Goal: Information Seeking & Learning: Learn about a topic

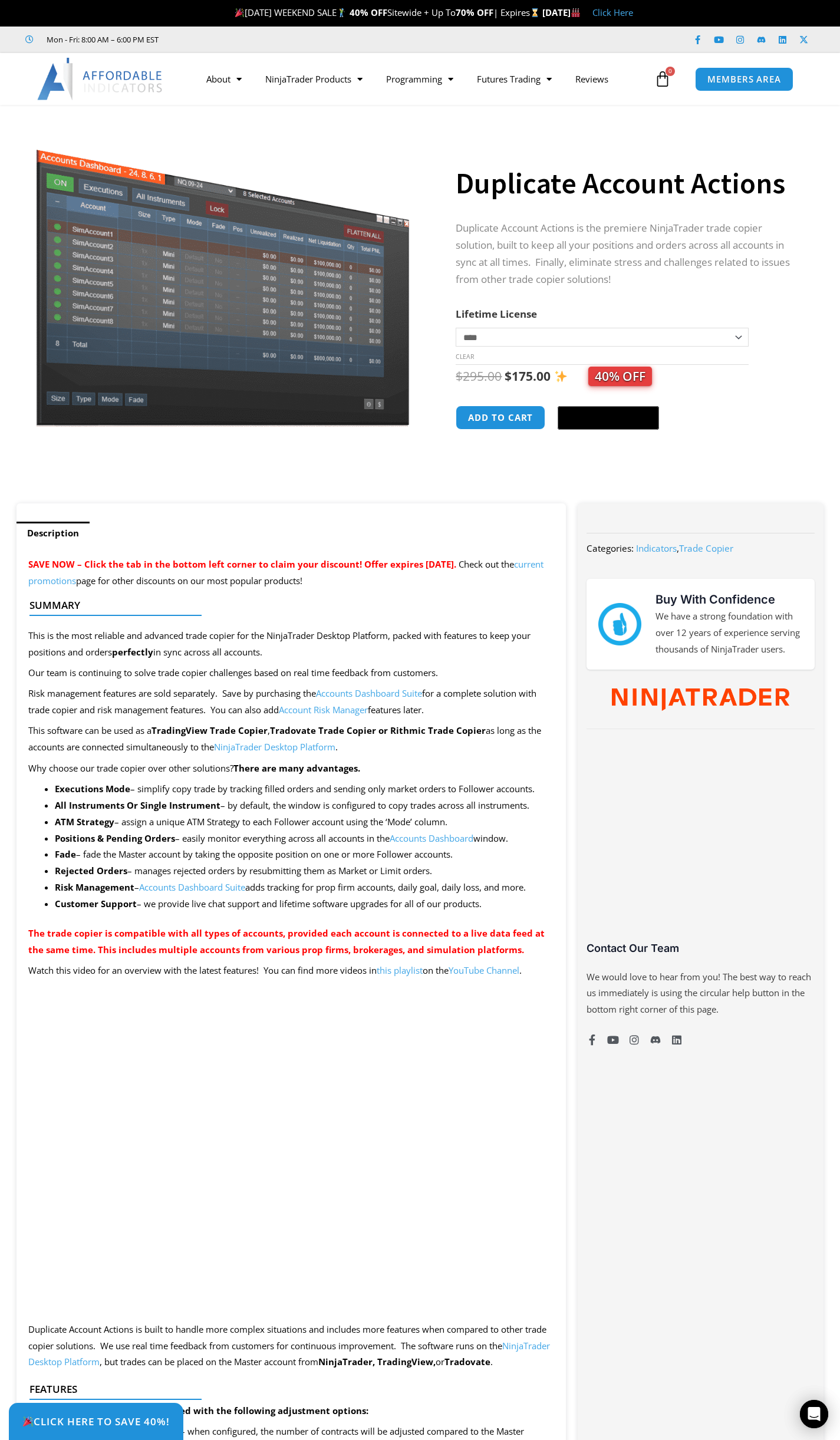
click at [366, 694] on link "Accounts Dashboard Suite" at bounding box center [369, 694] width 106 height 12
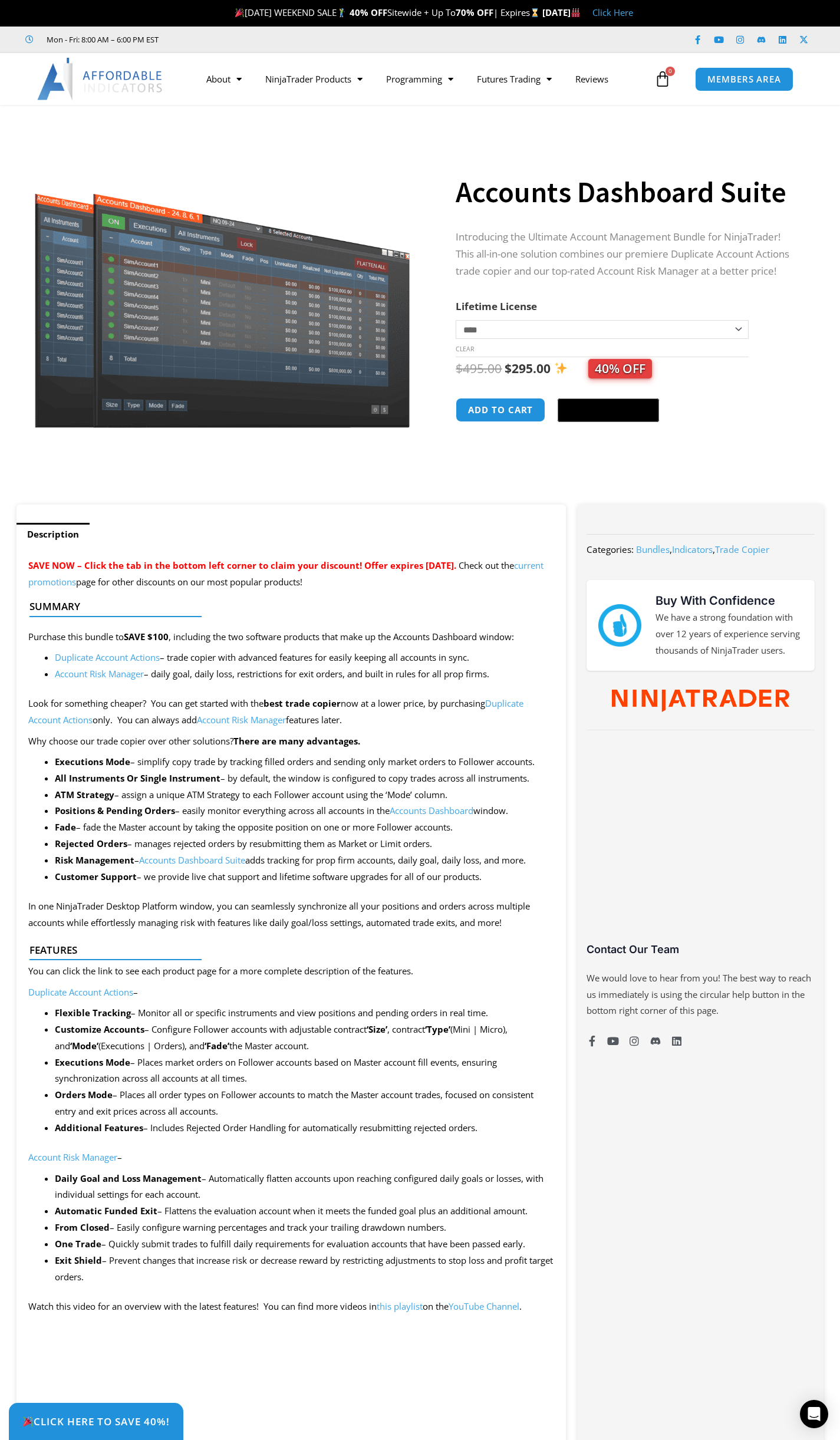
click at [514, 704] on link "Duplicate Account Actions" at bounding box center [276, 711] width 495 height 28
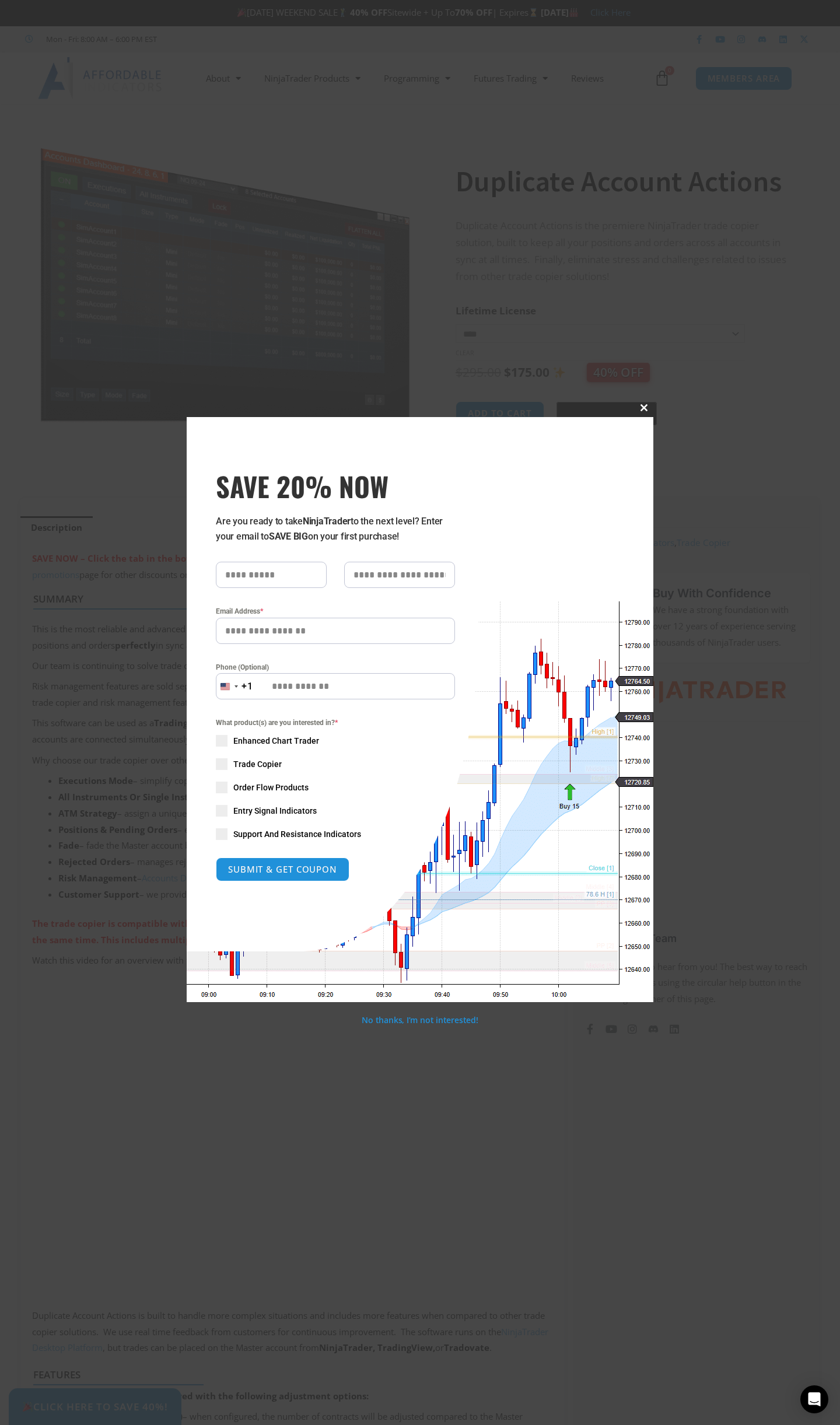
click at [645, 408] on span at bounding box center [644, 408] width 19 height 7
